Goal: Check status: Check status

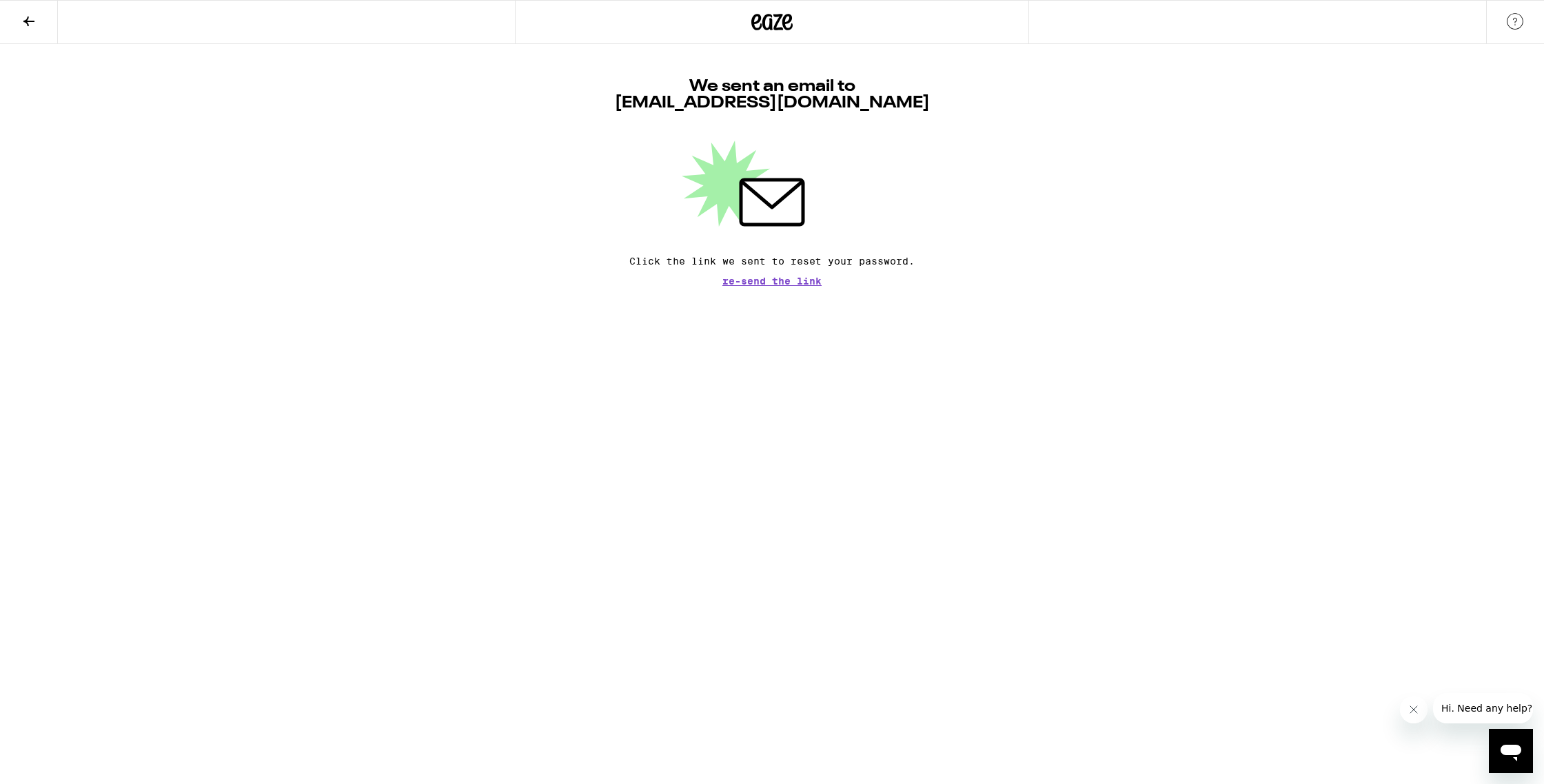
click at [768, 285] on span "Re-send the link" at bounding box center [772, 281] width 99 height 10
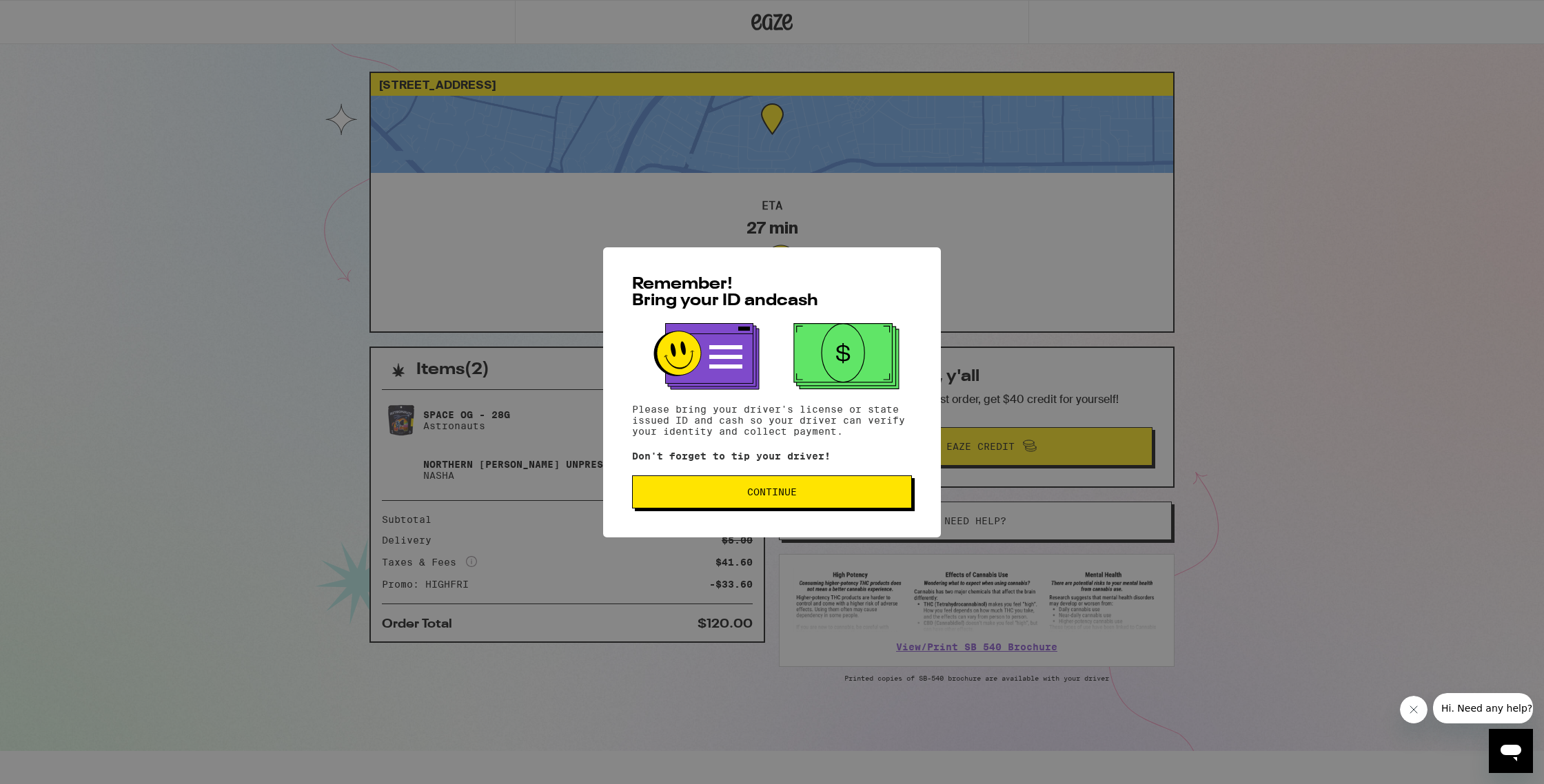
click at [807, 497] on span "Continue" at bounding box center [772, 491] width 256 height 10
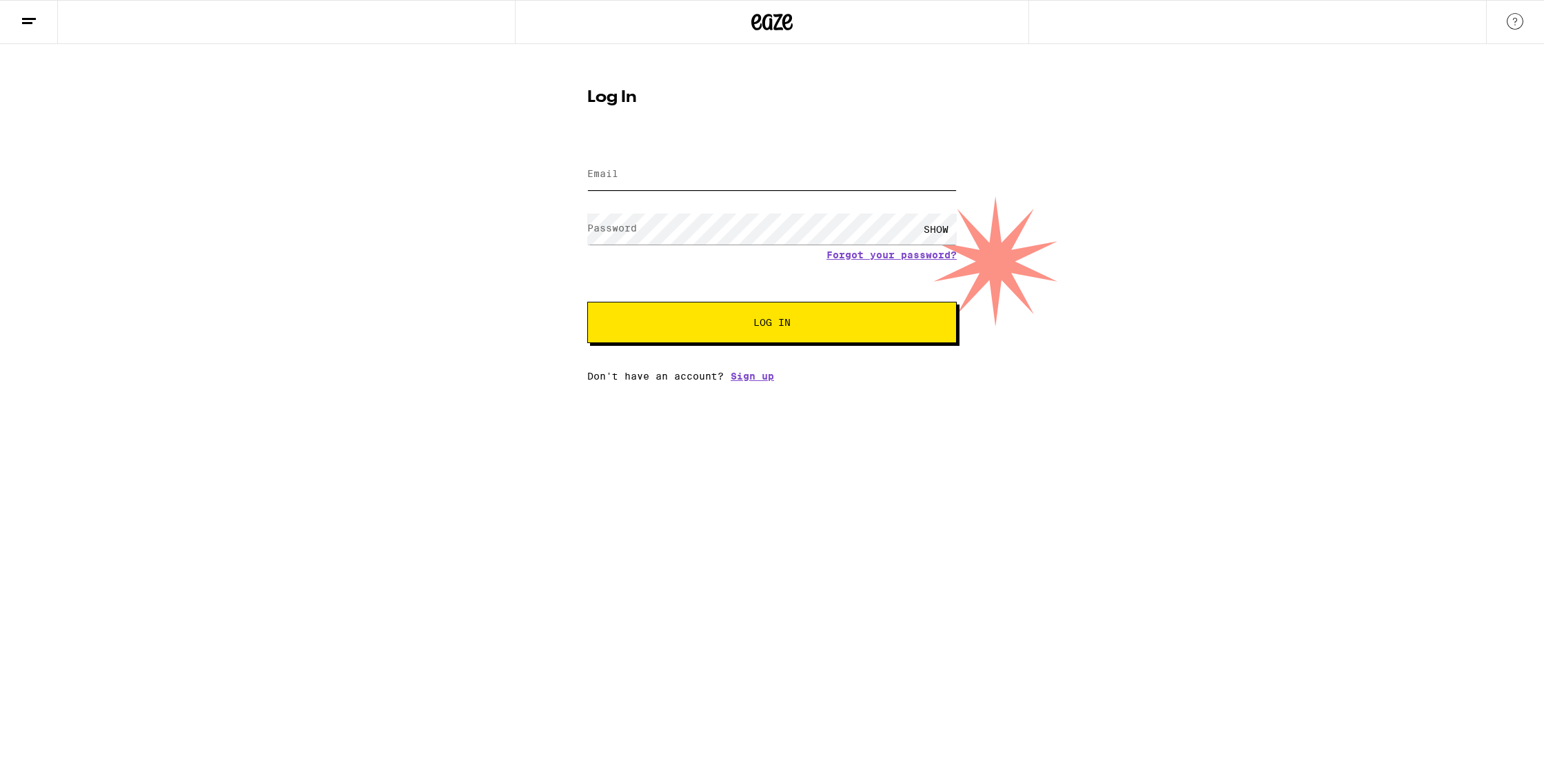
type input "[EMAIL_ADDRESS][DOMAIN_NAME]"
click at [785, 325] on span "Log In" at bounding box center [772, 322] width 37 height 10
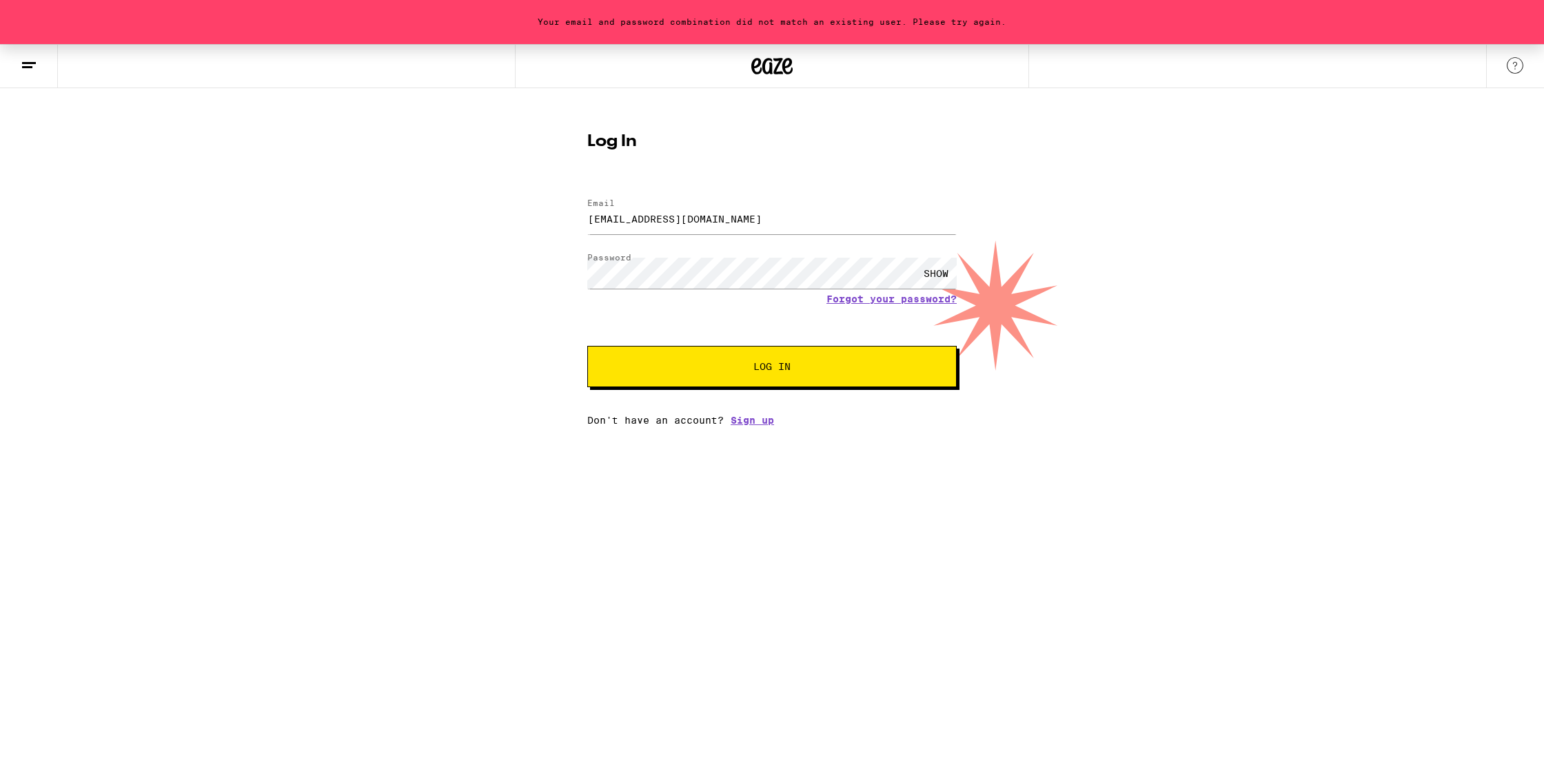
click at [769, 370] on span "Log In" at bounding box center [772, 366] width 37 height 10
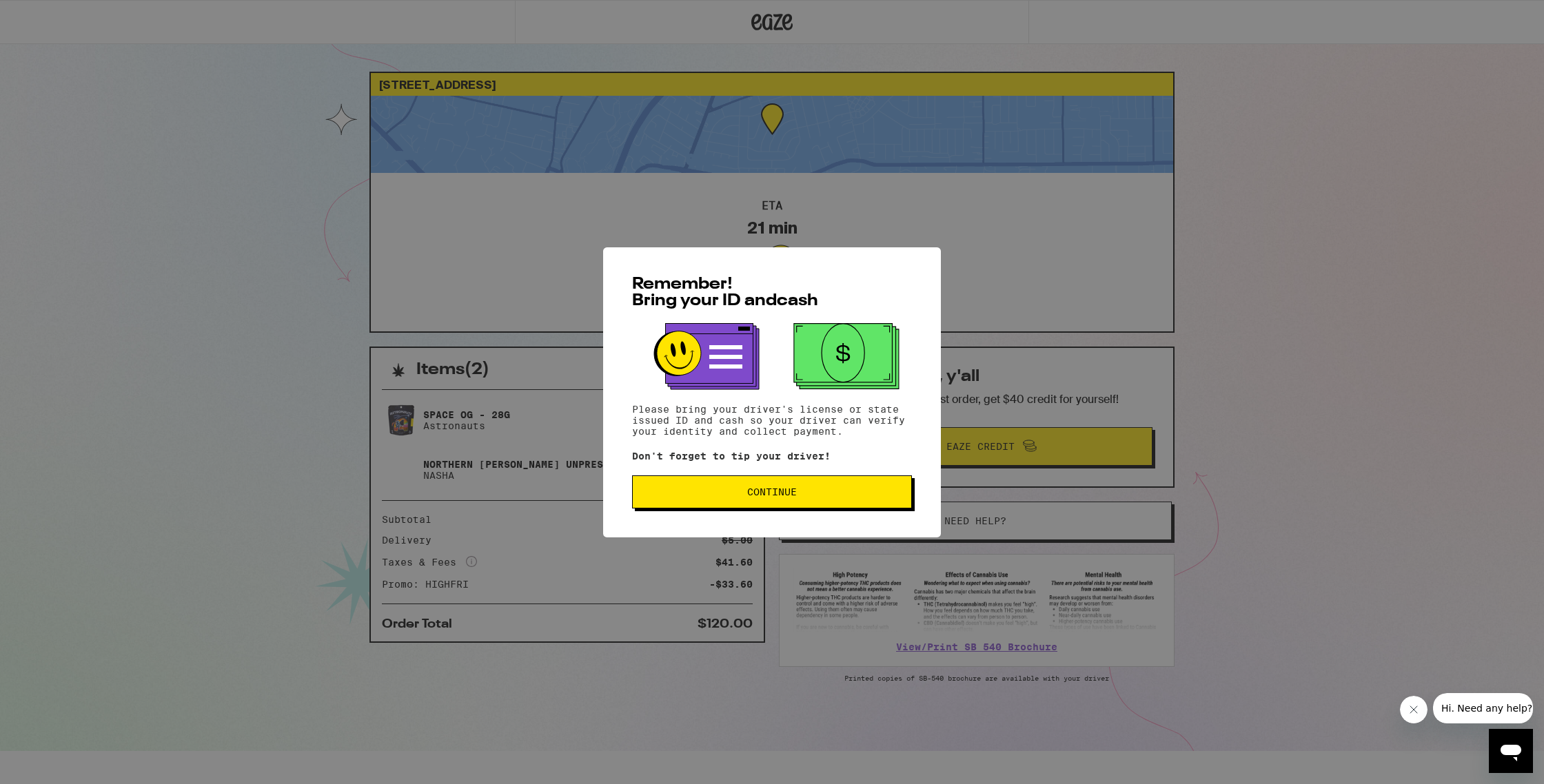
click at [798, 488] on button "Continue" at bounding box center [772, 491] width 280 height 33
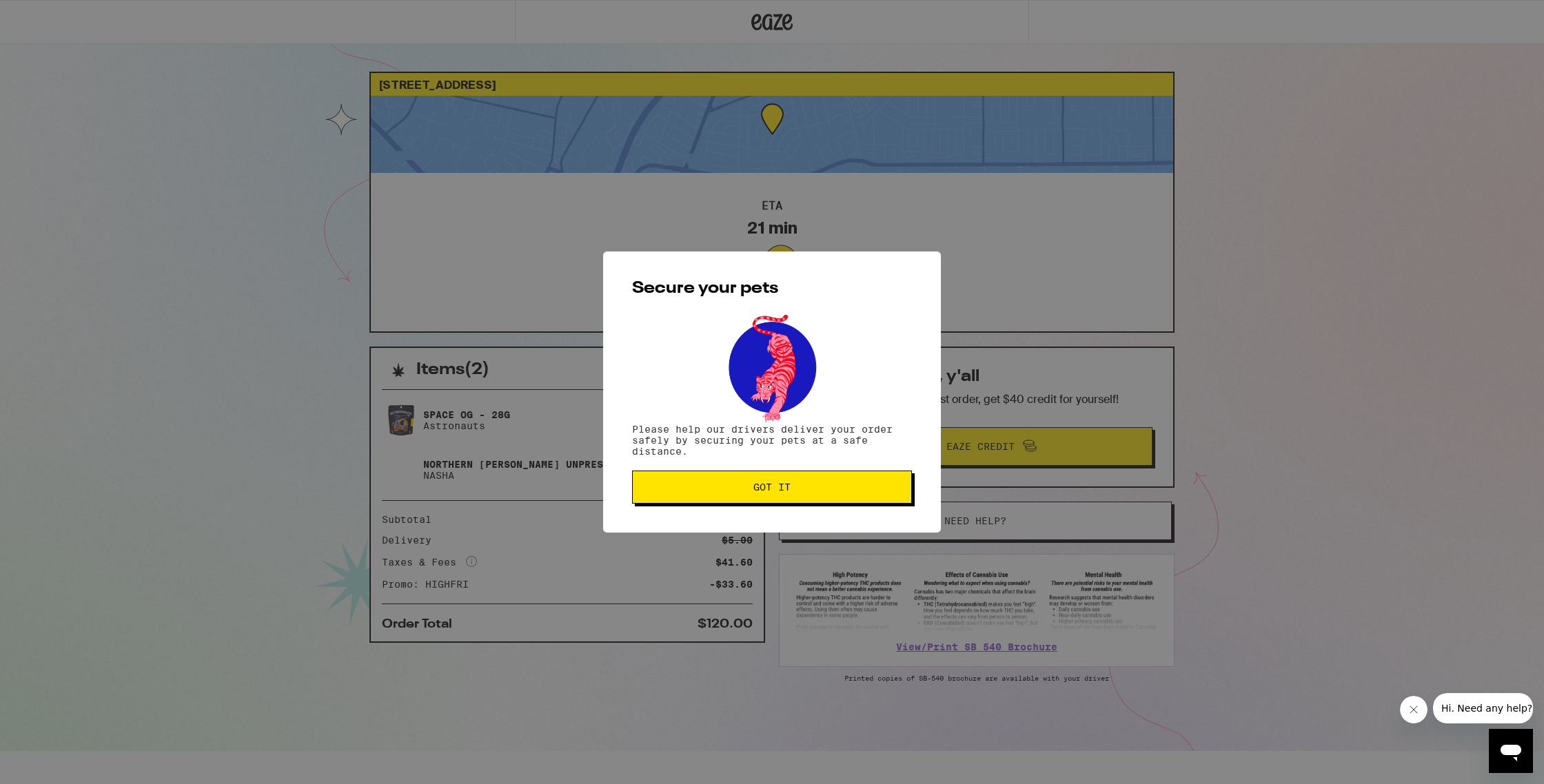
click at [775, 487] on span "Got it" at bounding box center [772, 487] width 37 height 10
